Goal: Task Accomplishment & Management: Manage account settings

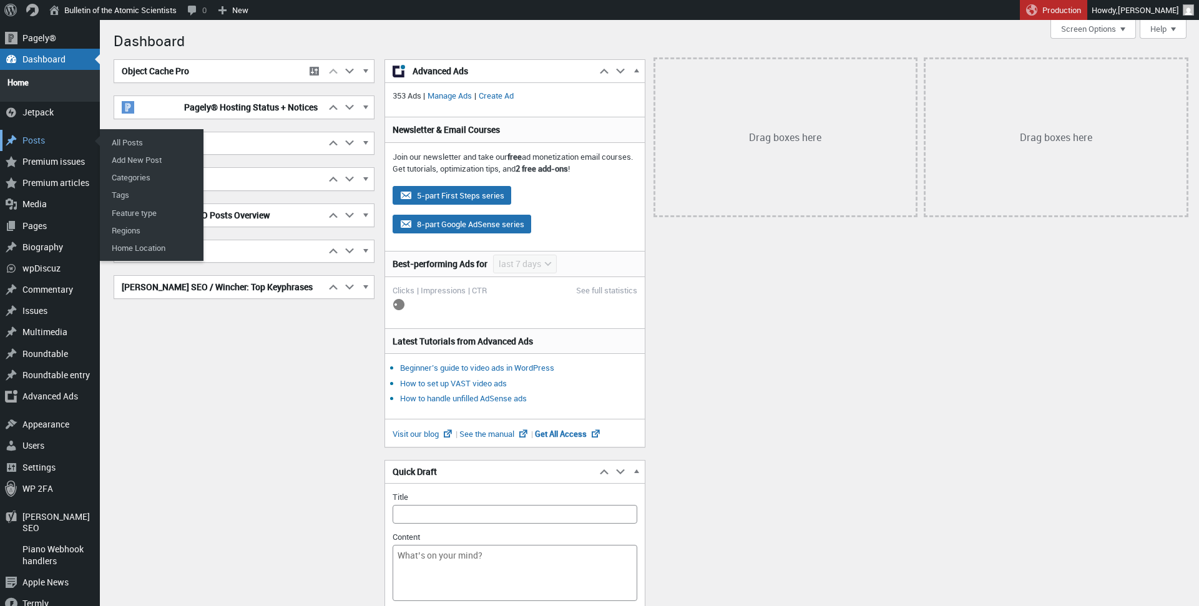
click at [36, 130] on div "Posts" at bounding box center [50, 140] width 100 height 21
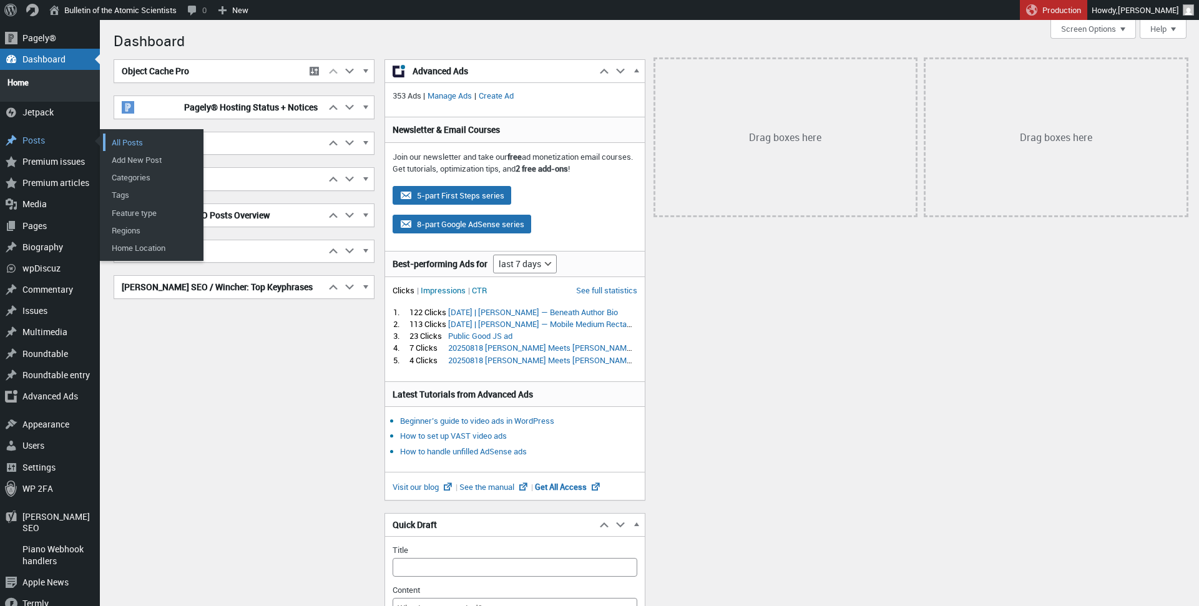
click at [114, 134] on link "All Posts" at bounding box center [153, 142] width 100 height 17
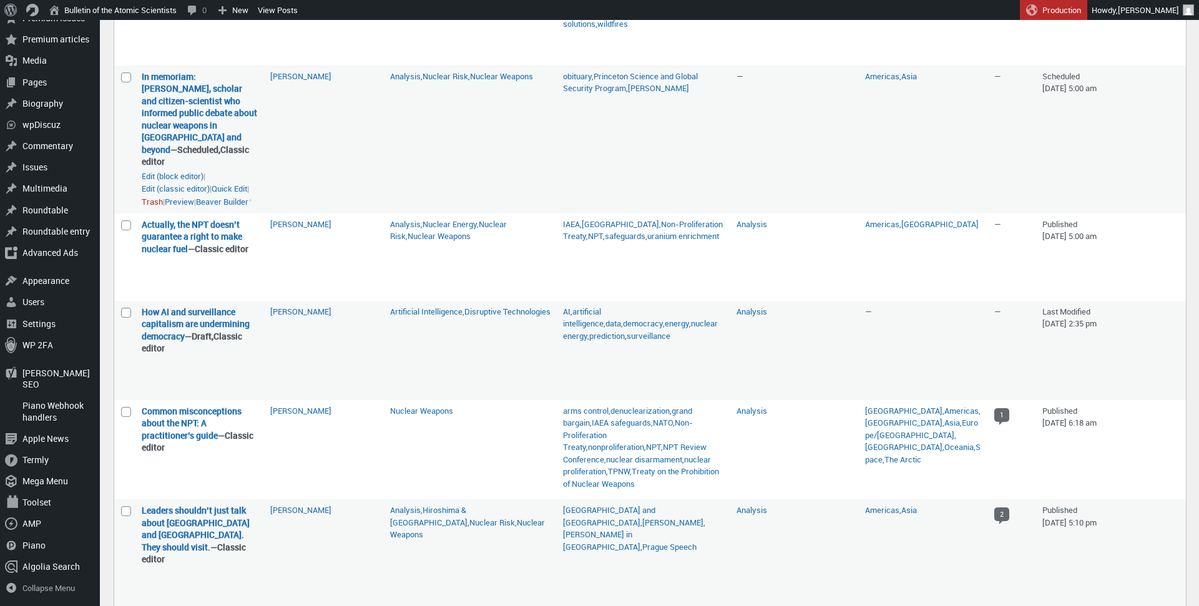
scroll to position [235, 0]
click at [194, 395] on link "Preview" at bounding box center [179, 388] width 29 height 12
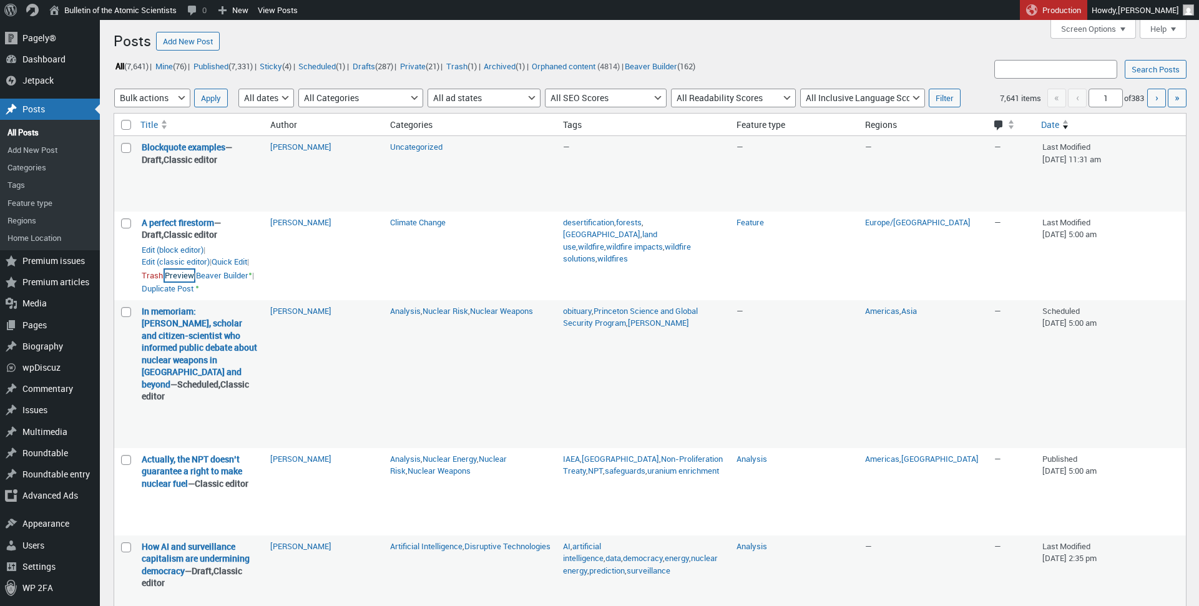
click at [194, 282] on link "Preview" at bounding box center [179, 276] width 29 height 12
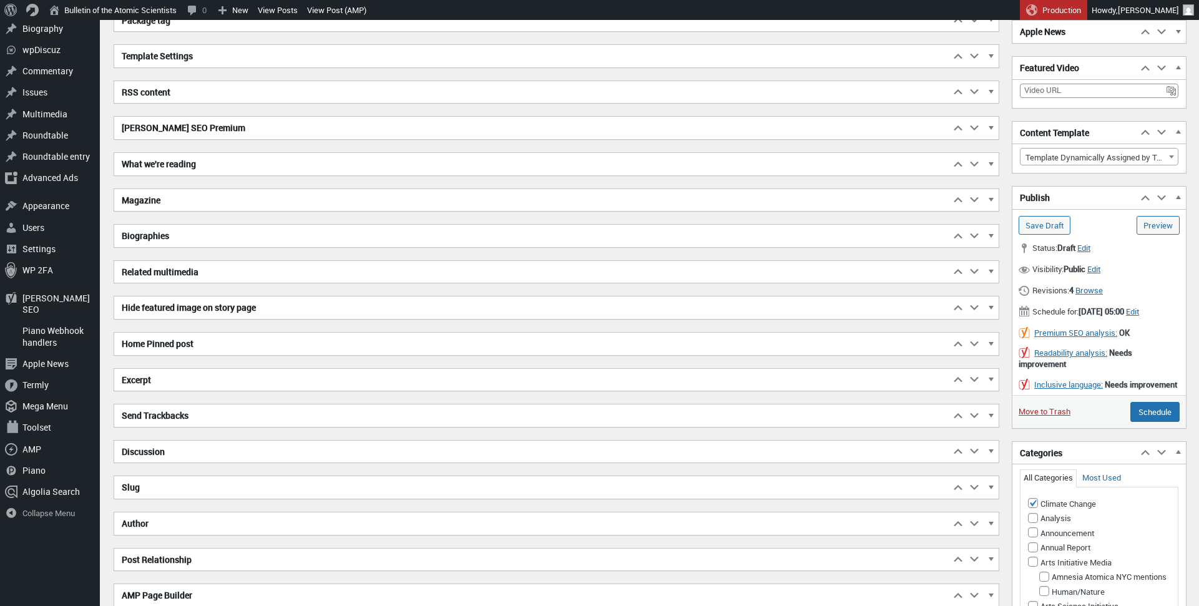
scroll to position [388, 0]
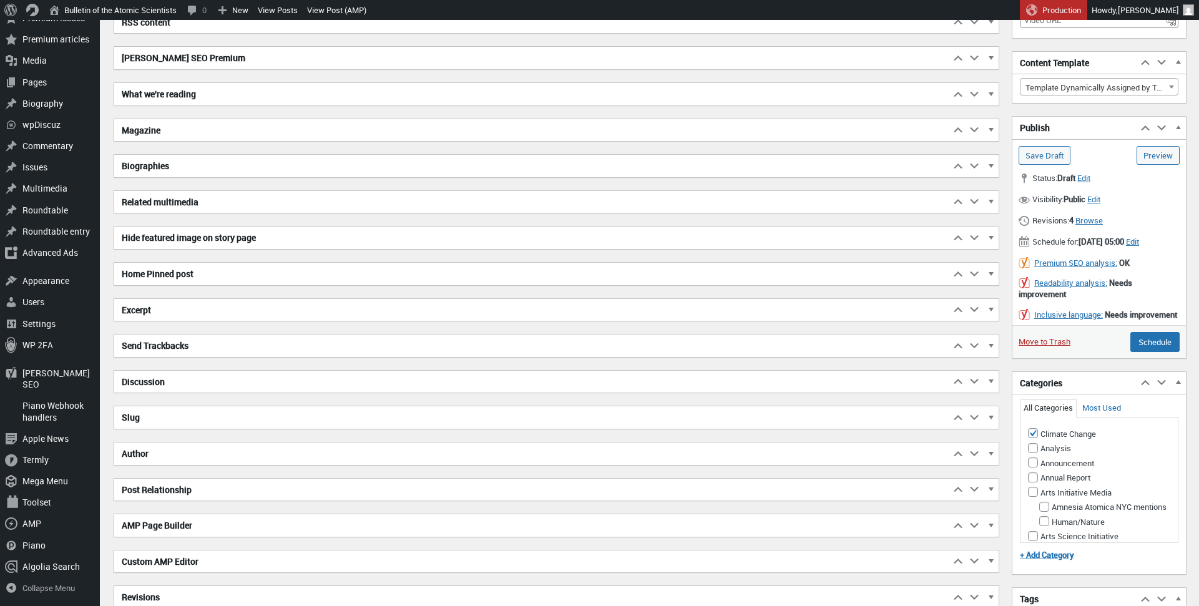
click at [175, 169] on h2 "Biographies" at bounding box center [532, 166] width 836 height 22
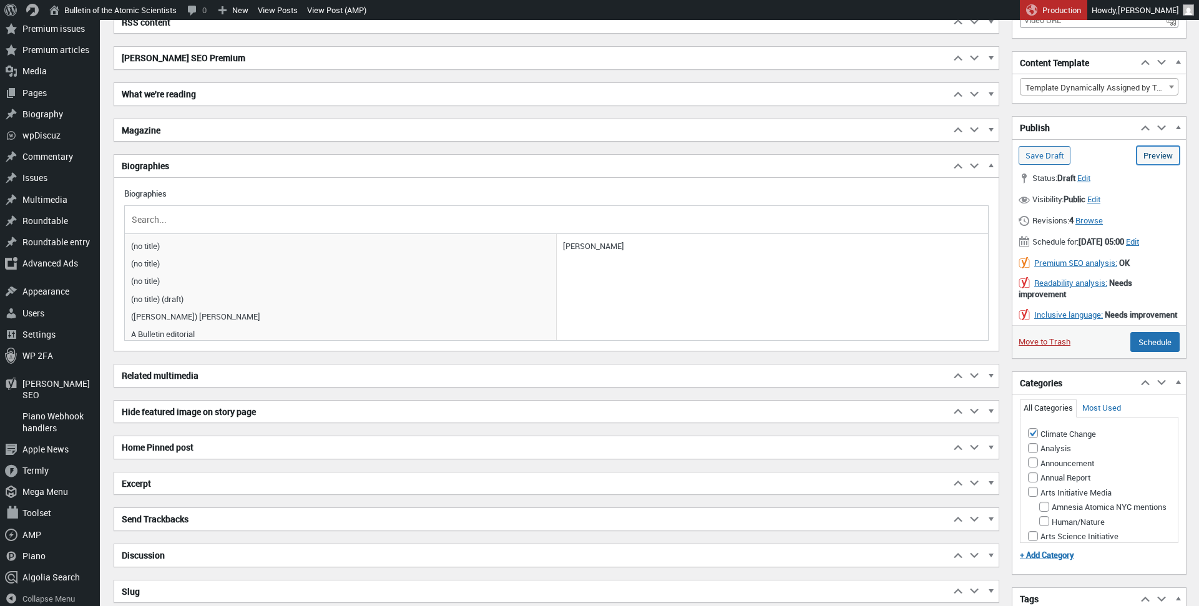
click at [1152, 158] on link "Preview (opens in a new tab)" at bounding box center [1158, 155] width 43 height 19
